Goal: Obtain resource: Obtain resource

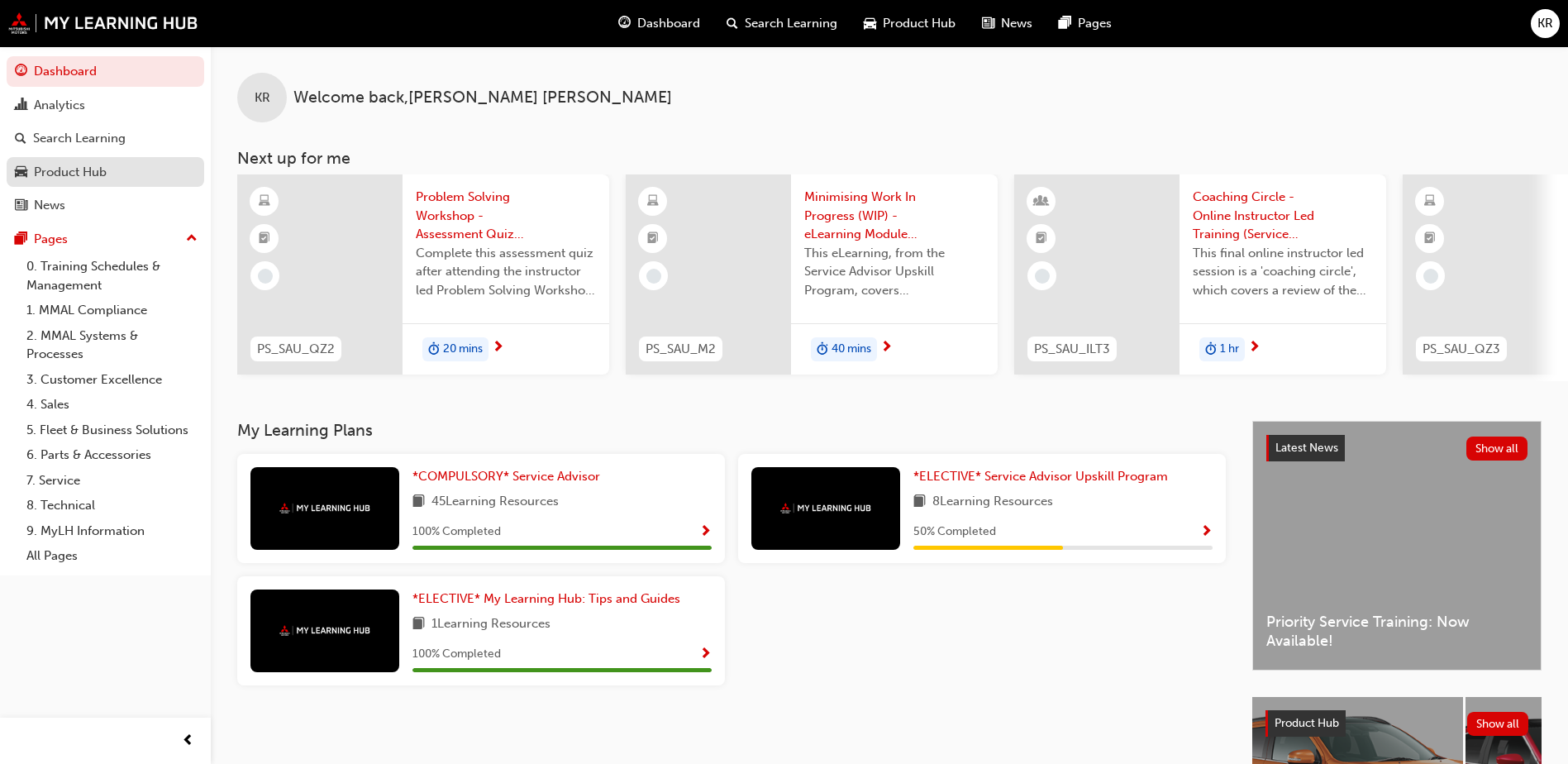
click at [59, 173] on div "Product Hub" at bounding box center [70, 172] width 73 height 19
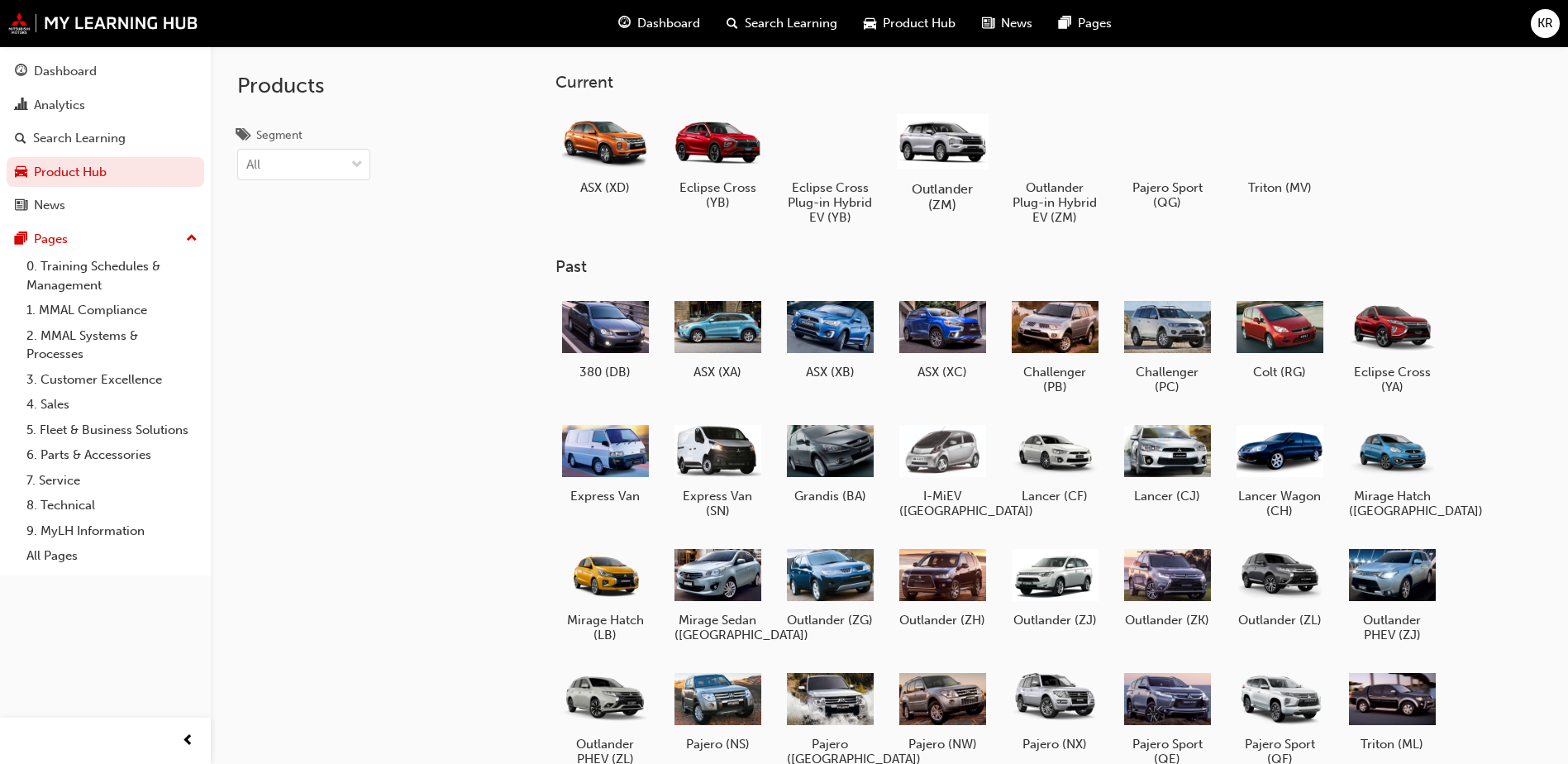
click at [957, 161] on div at bounding box center [942, 141] width 92 height 65
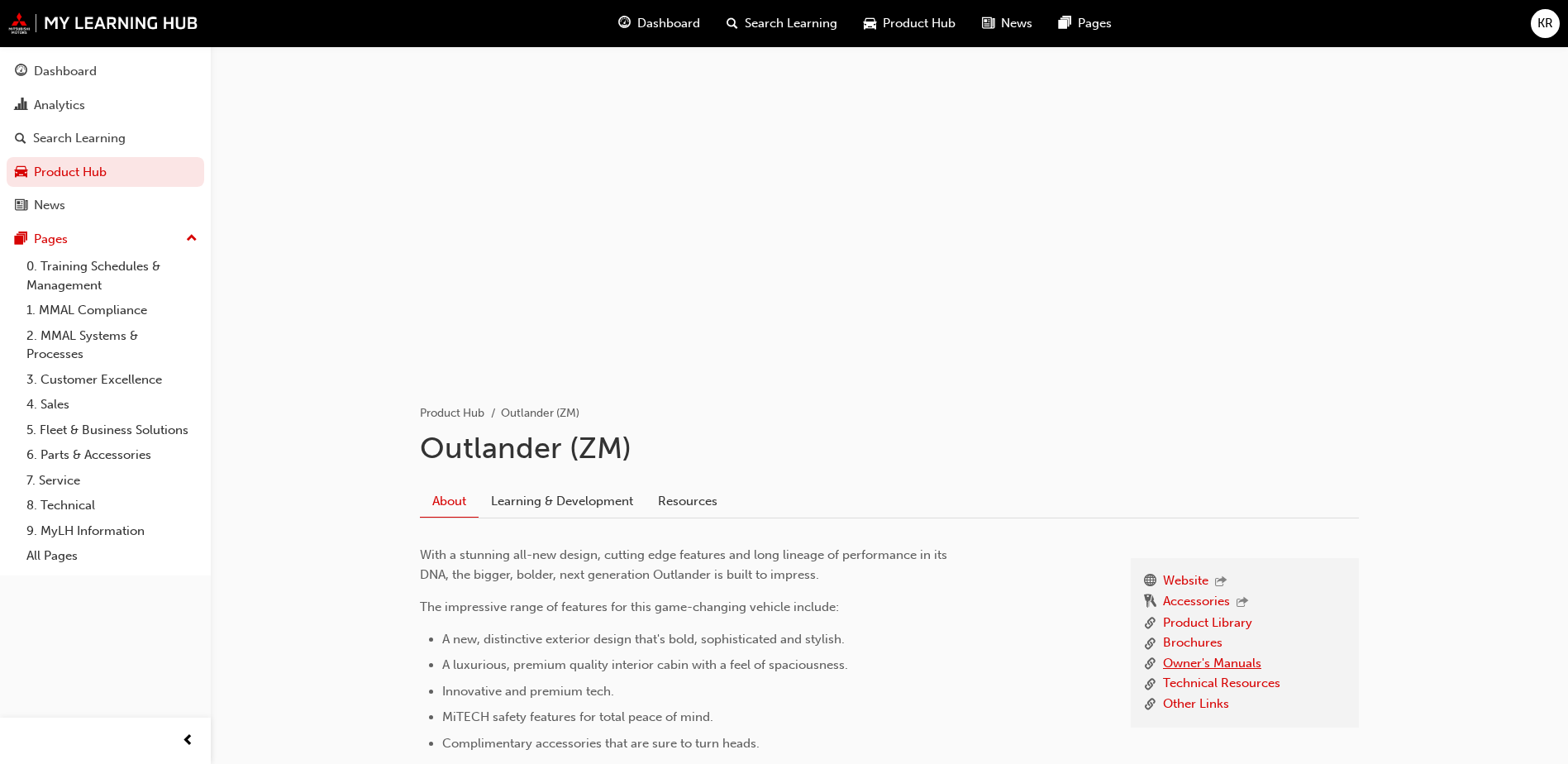
click at [1200, 661] on link "Owner's Manuals" at bounding box center [1212, 664] width 98 height 21
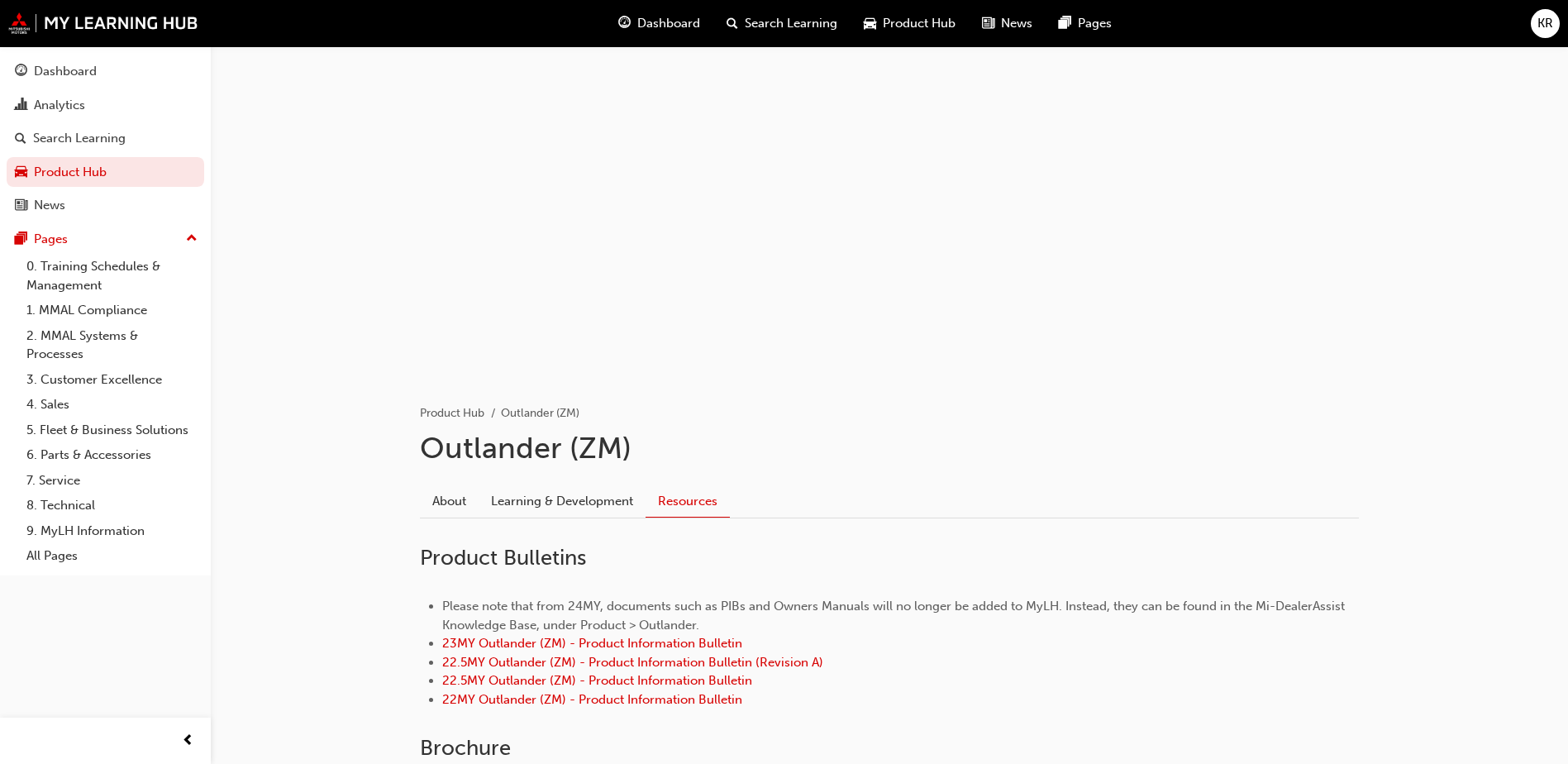
scroll to position [83, 0]
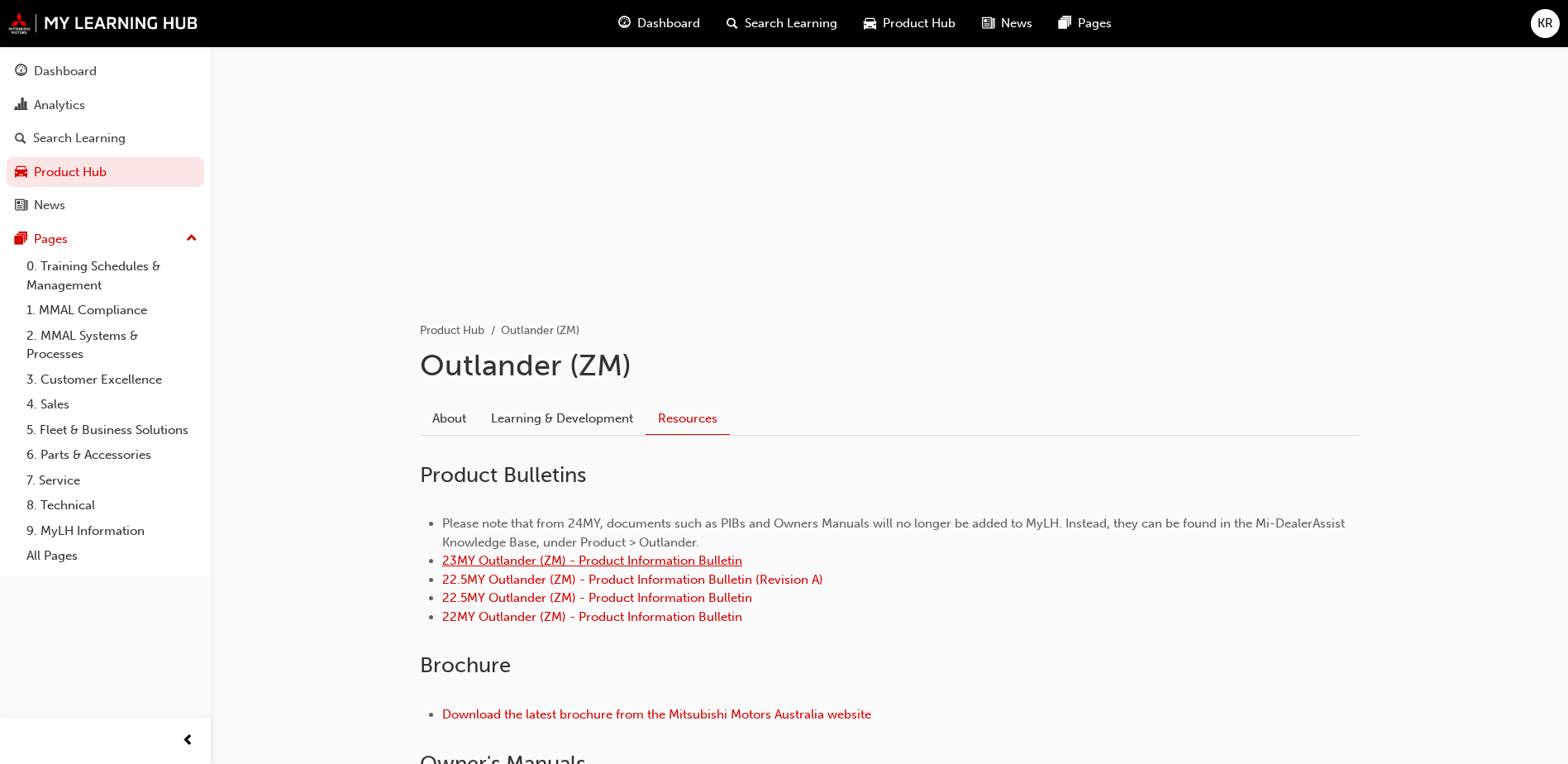
click at [672, 564] on link "23MY Outlander (ZM) - Product Information Bulletin" at bounding box center [591, 560] width 300 height 14
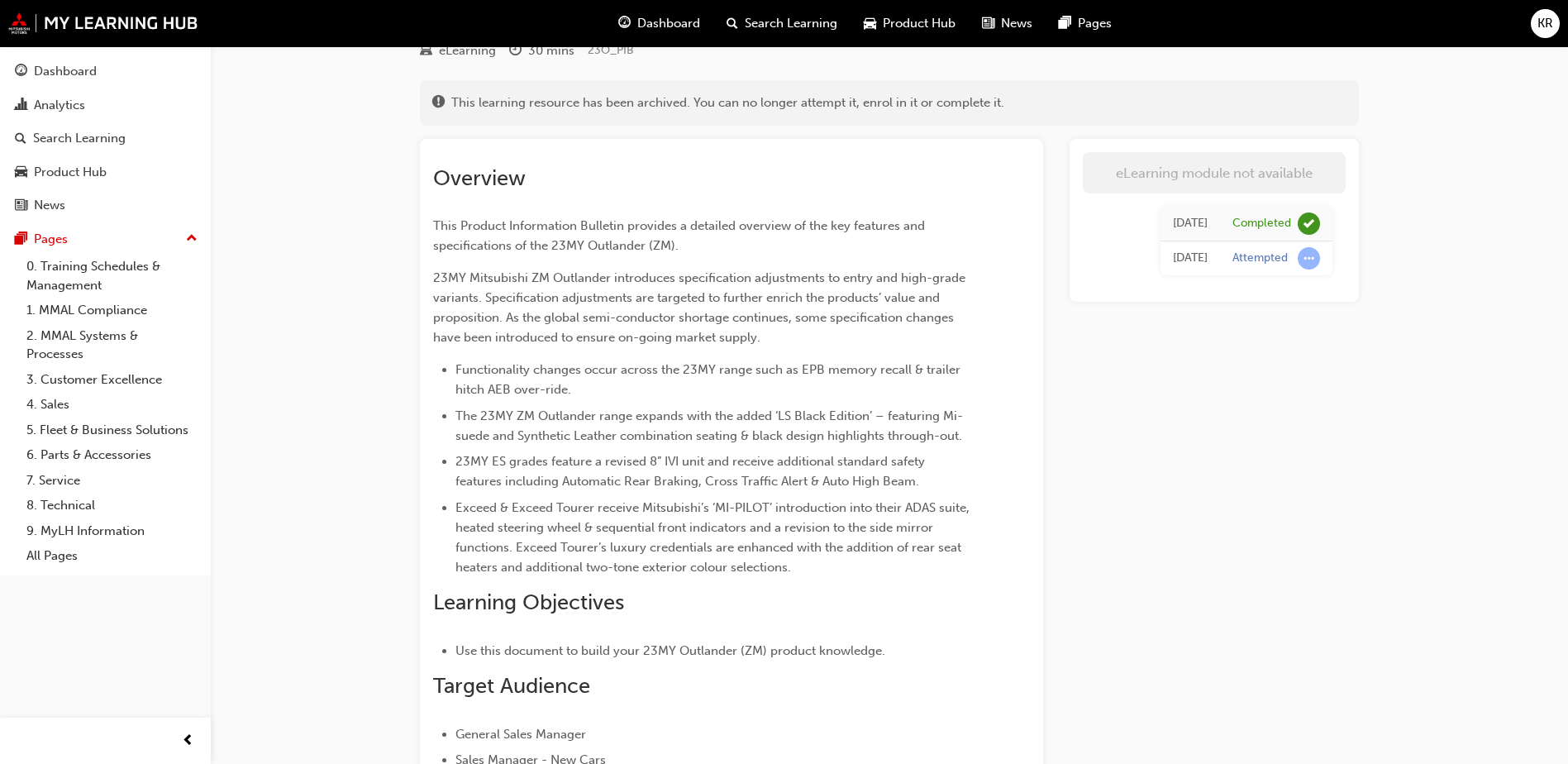
scroll to position [59, 0]
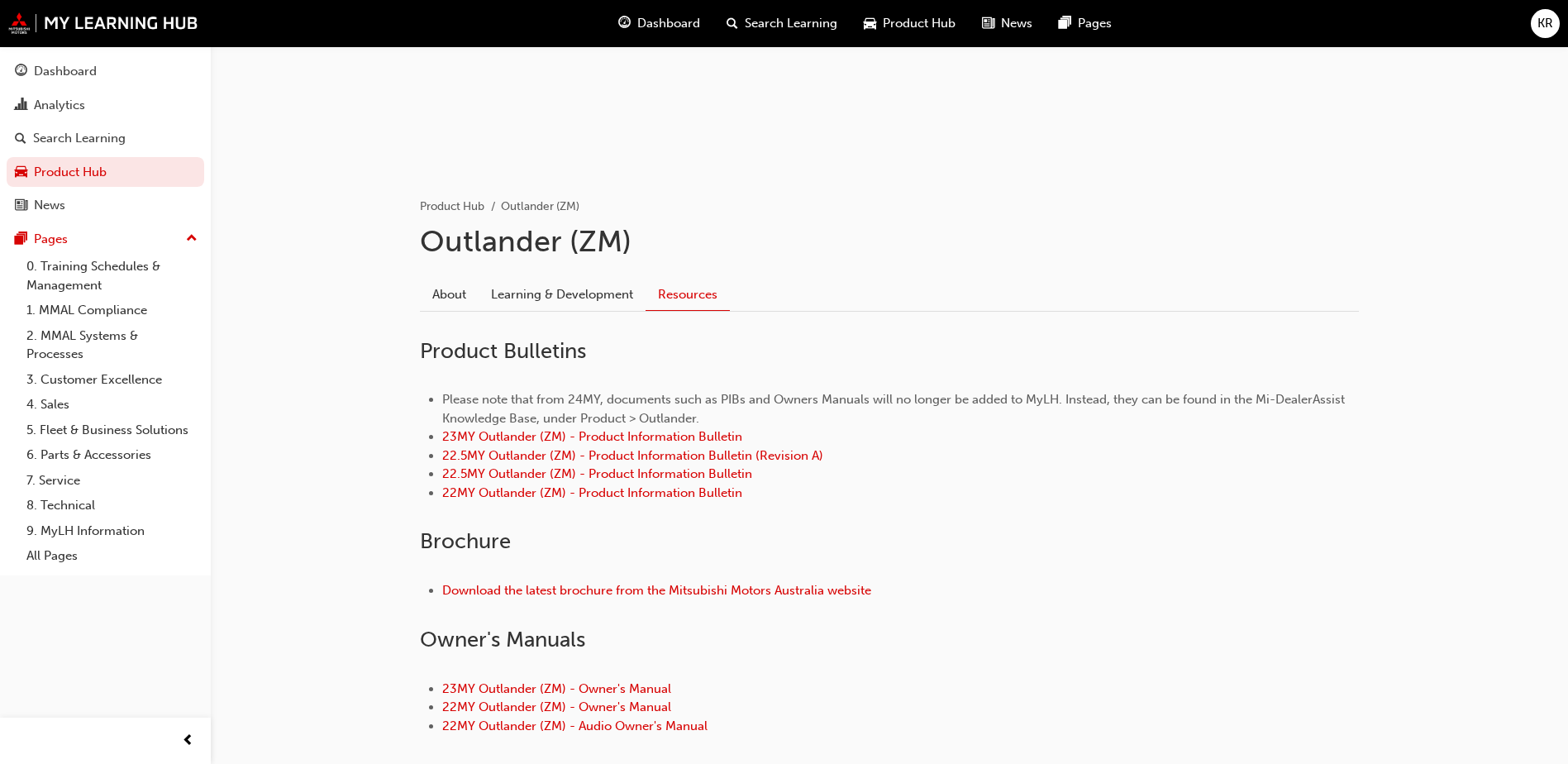
scroll to position [248, 0]
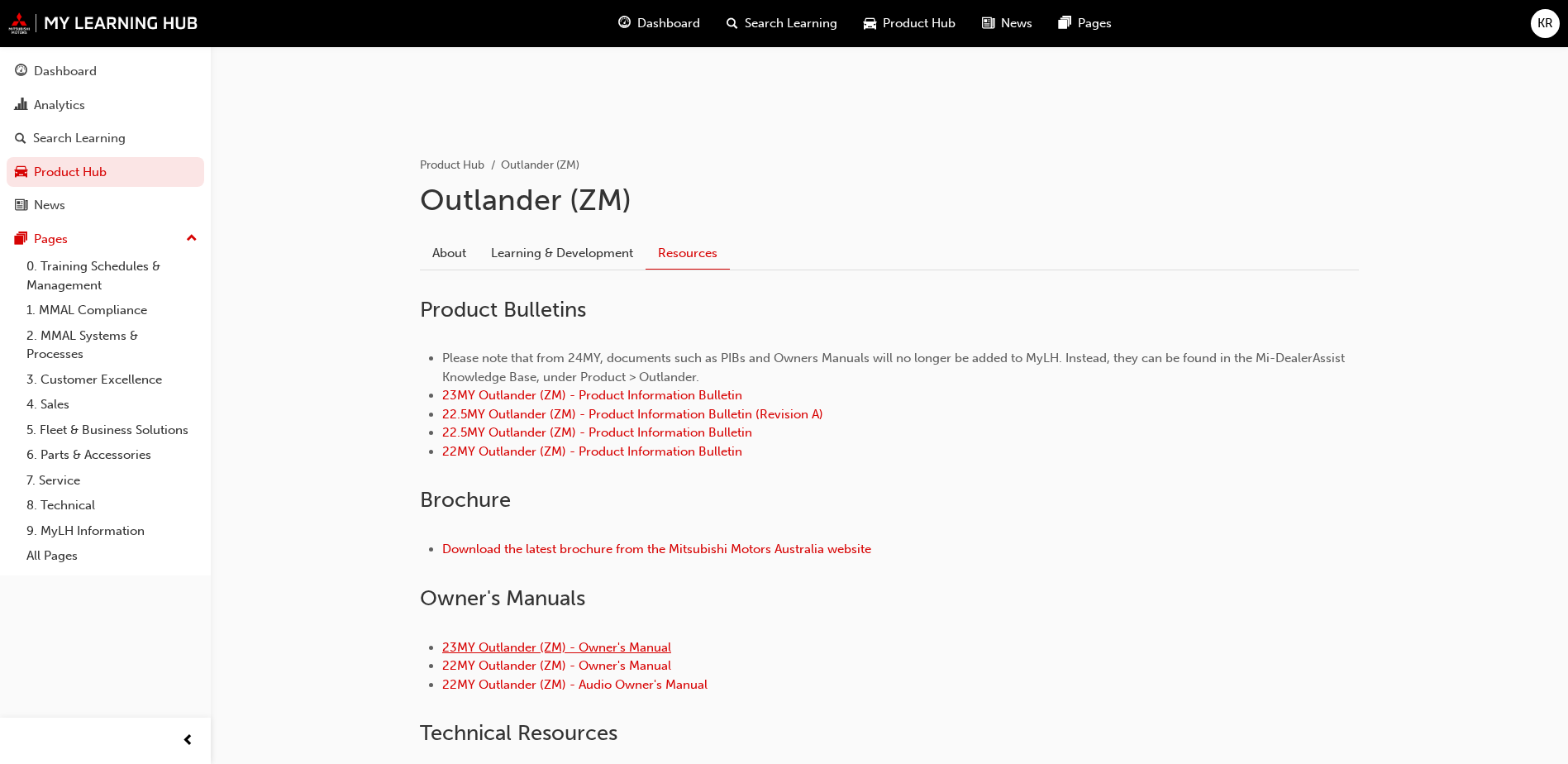
click at [634, 647] on link "23MY Outlander (ZM) - Owner's Manual" at bounding box center [556, 647] width 229 height 14
